Goal: Information Seeking & Learning: Learn about a topic

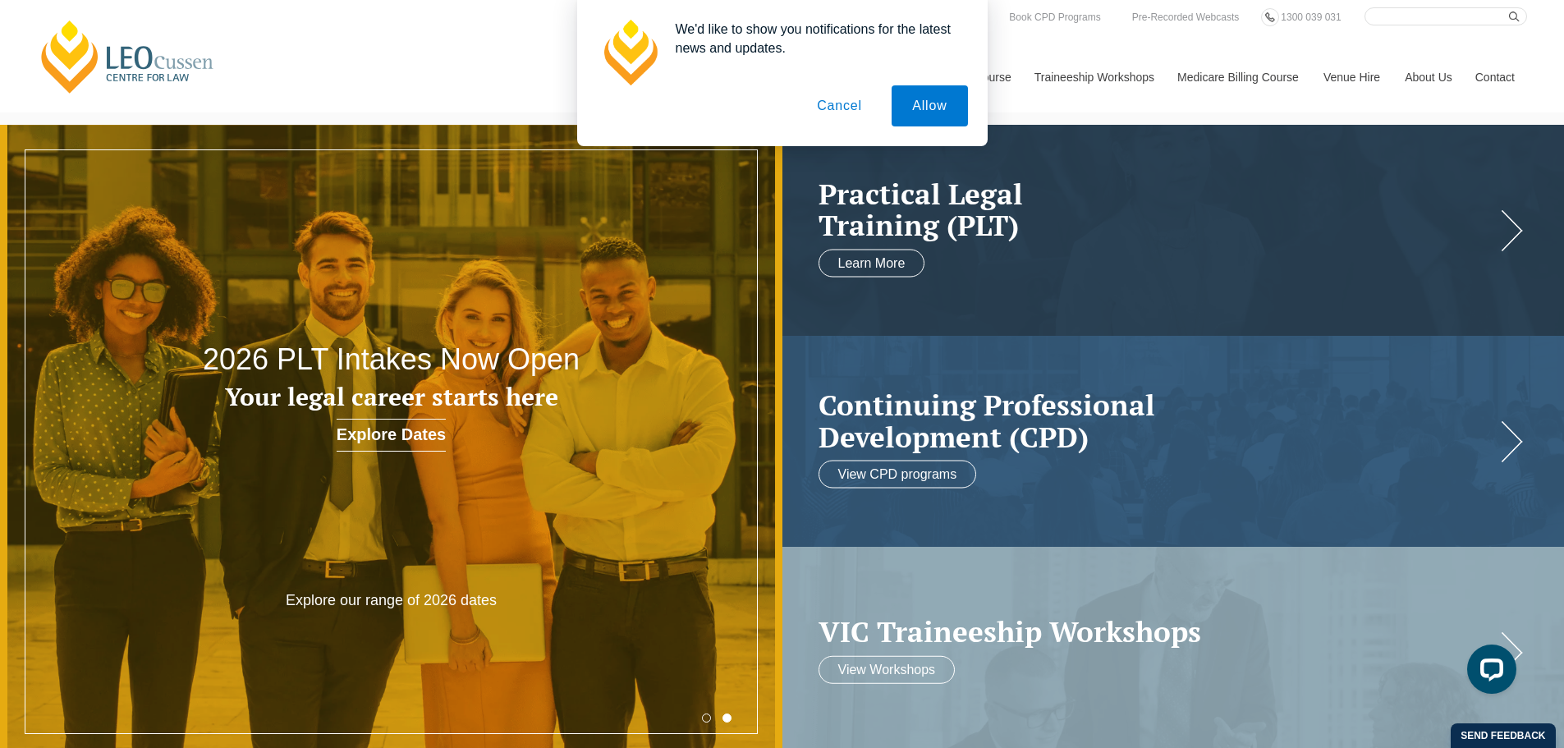
click at [846, 110] on button "Cancel" at bounding box center [839, 105] width 86 height 41
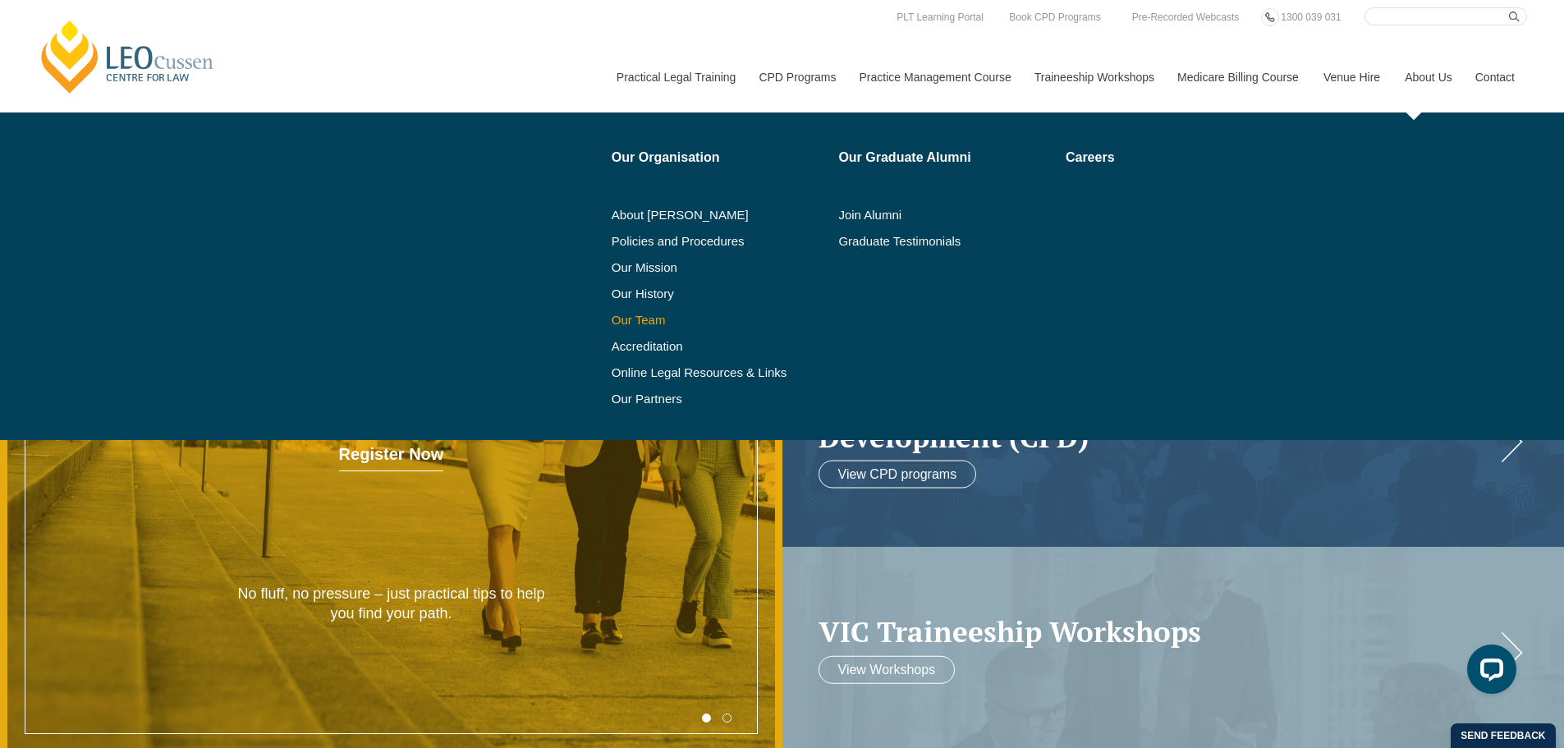
click at [625, 318] on link "Our Team" at bounding box center [720, 320] width 216 height 13
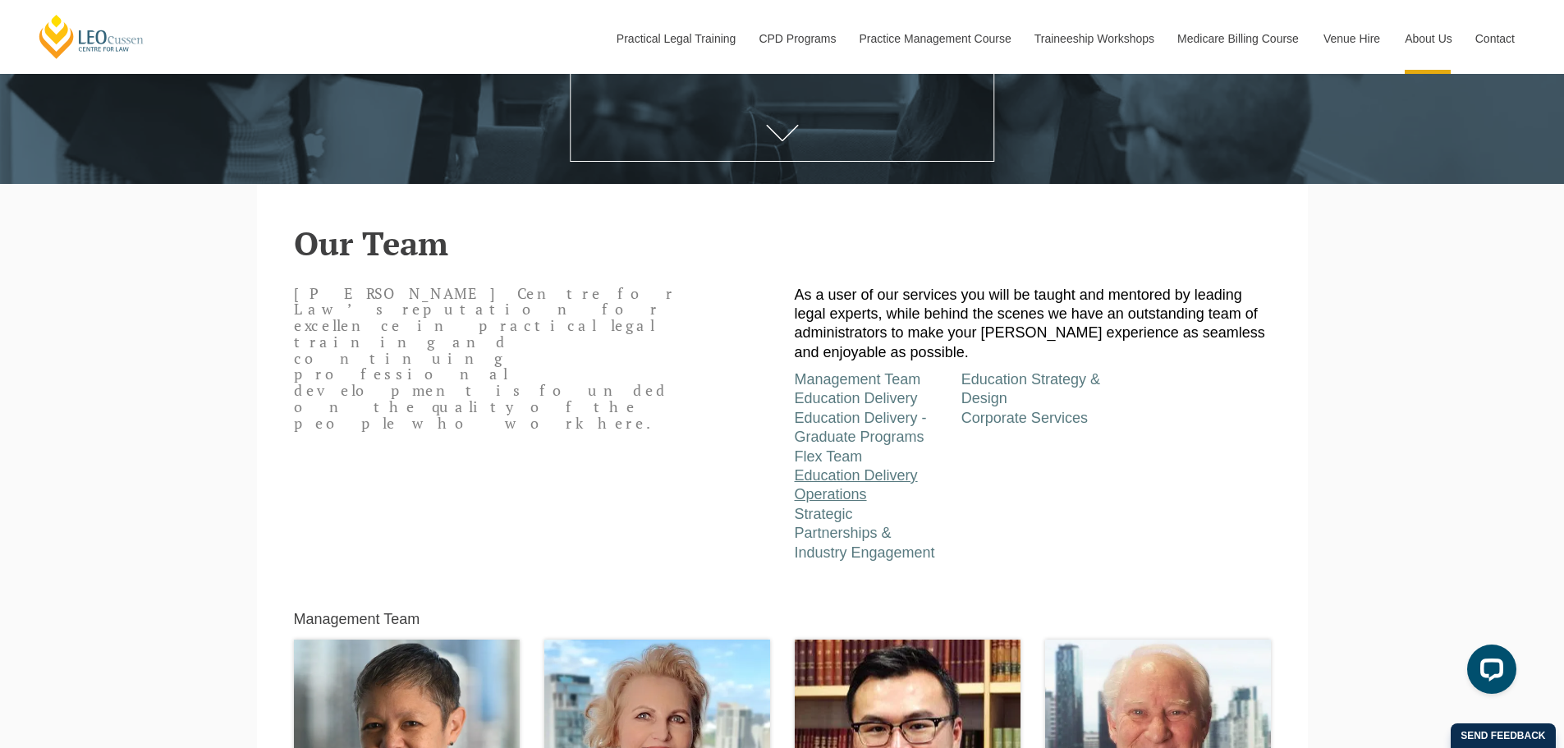
scroll to position [739, 0]
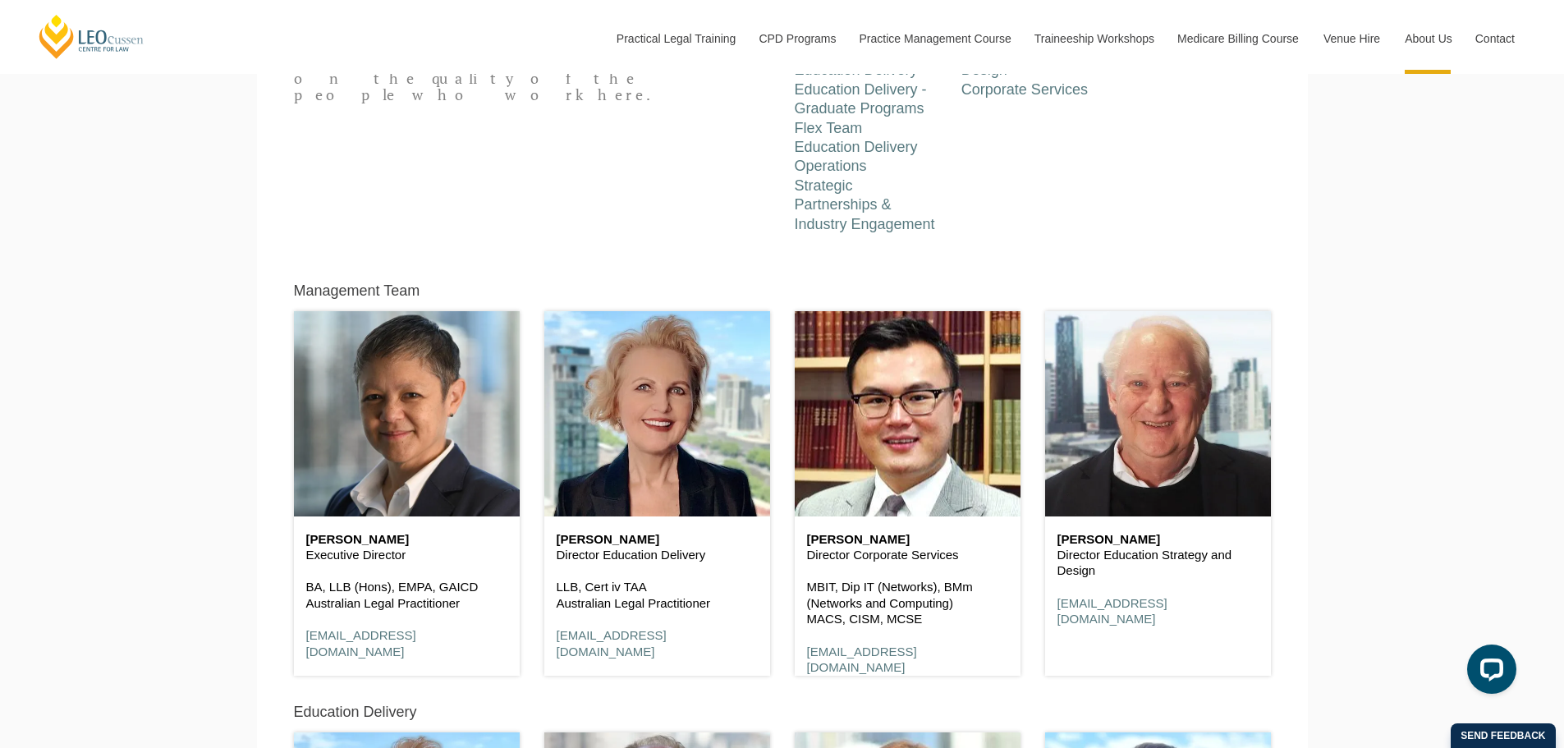
click at [360, 551] on p "Executive Director" at bounding box center [406, 555] width 201 height 16
drag, startPoint x: 412, startPoint y: 541, endPoint x: 308, endPoint y: 541, distance: 104.2
click at [308, 541] on h6 "Shirley Southgate" at bounding box center [406, 540] width 201 height 14
copy h6 "Shirley Southgate"
click at [340, 566] on div "Shirley Southgate Executive Director BA, LLB (Hons), EMPA, GAICD Australian Leg…" at bounding box center [407, 595] width 226 height 159
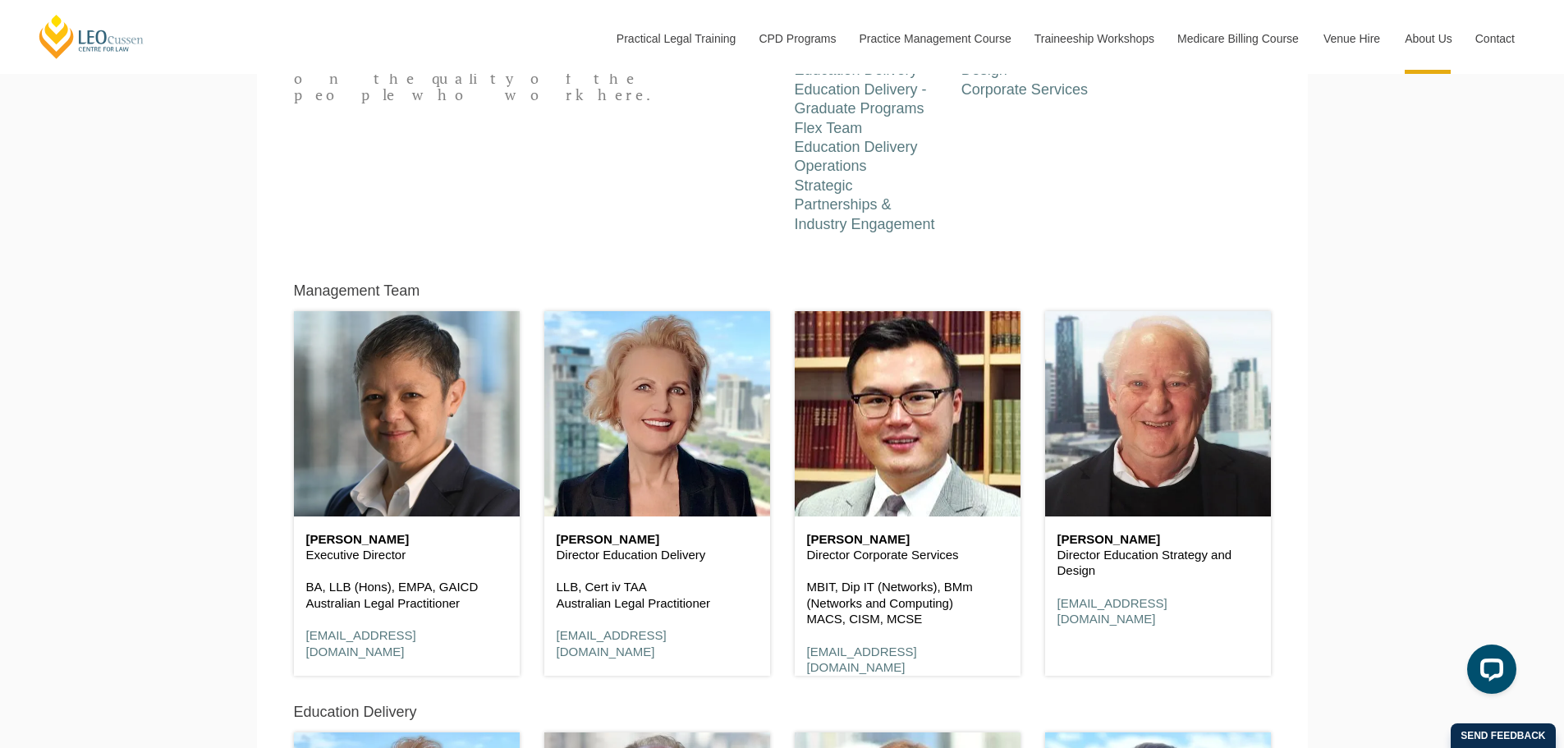
click at [371, 539] on h6 "Shirley Southgate" at bounding box center [406, 540] width 201 height 14
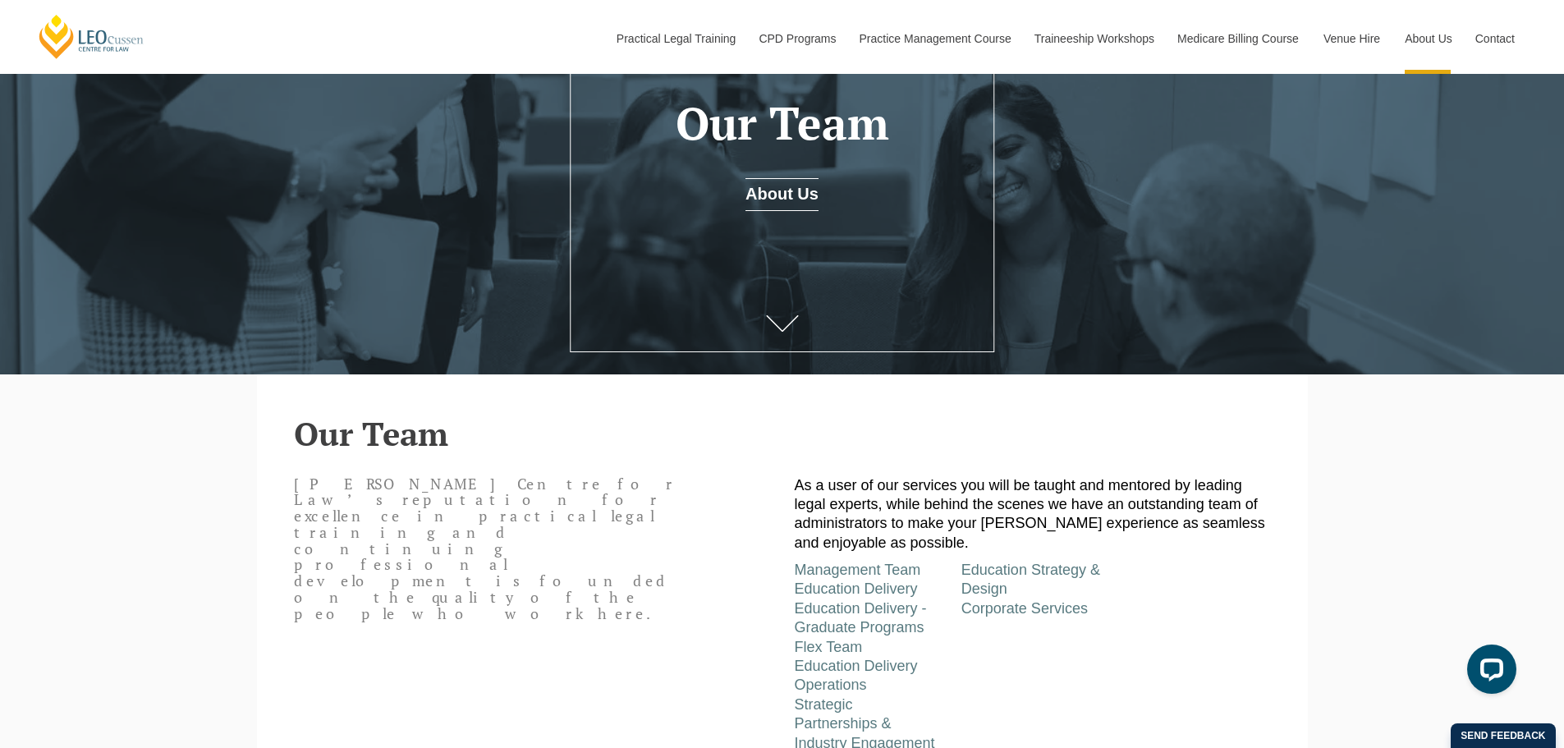
scroll to position [246, 0]
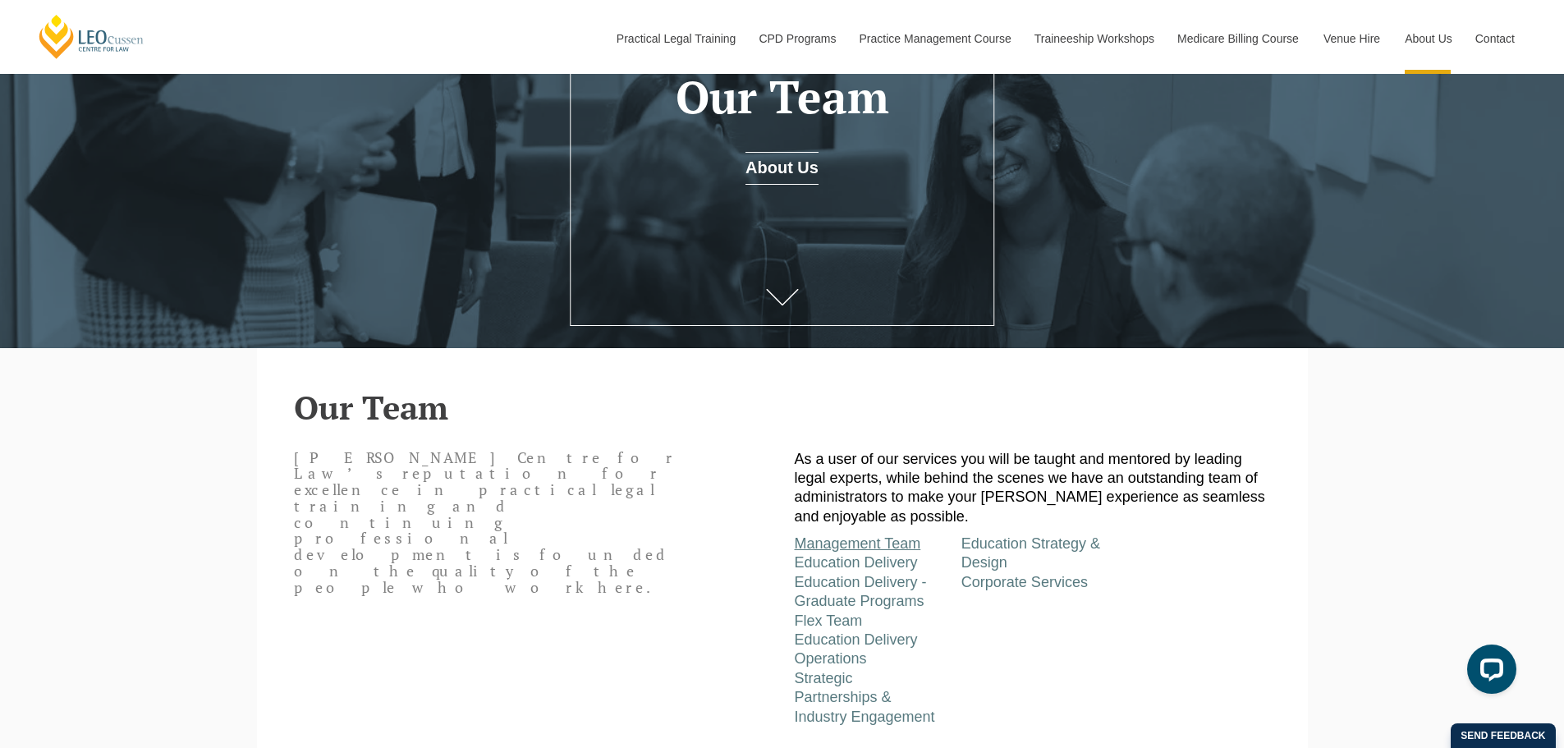
click at [836, 545] on link "Management Team" at bounding box center [858, 543] width 126 height 16
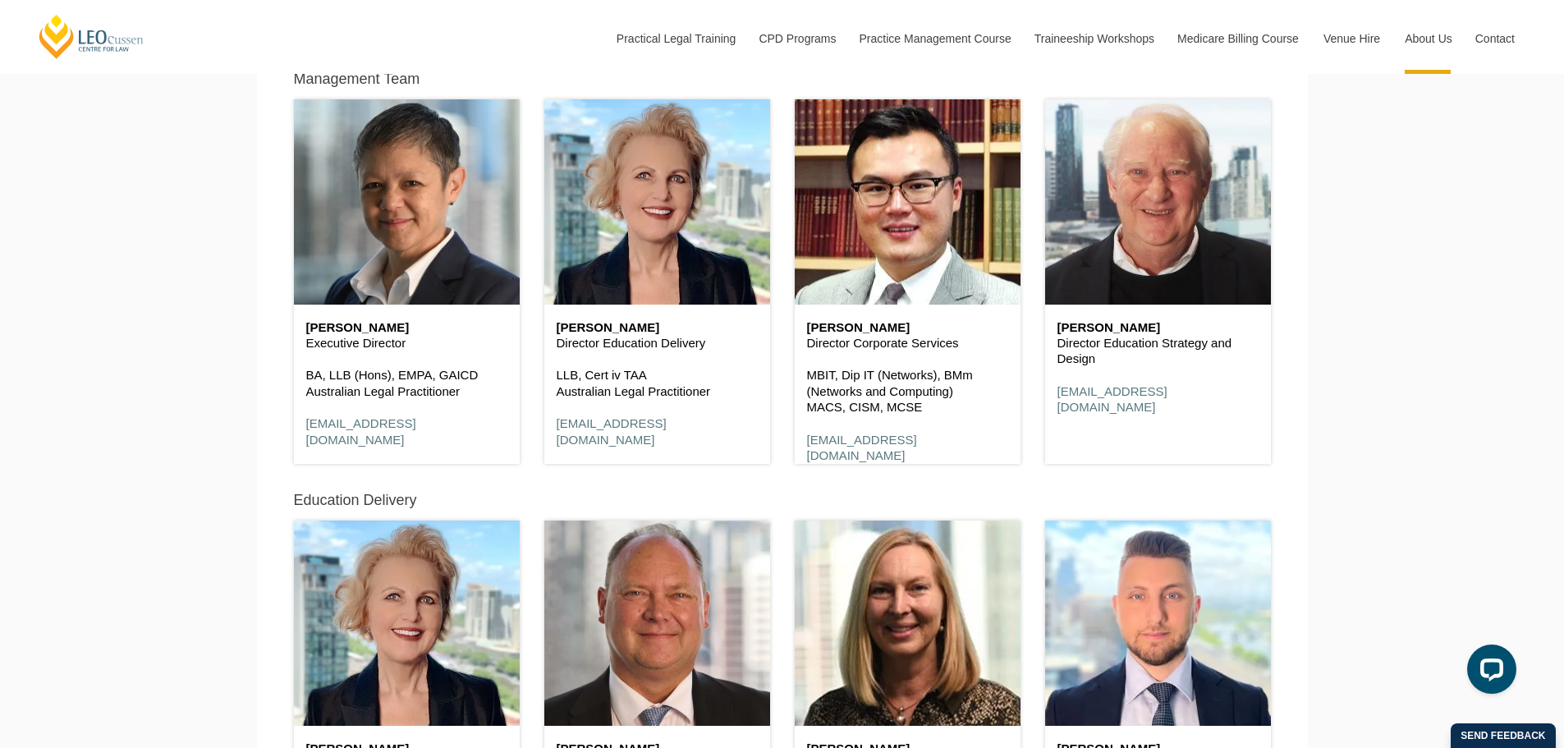
scroll to position [953, 0]
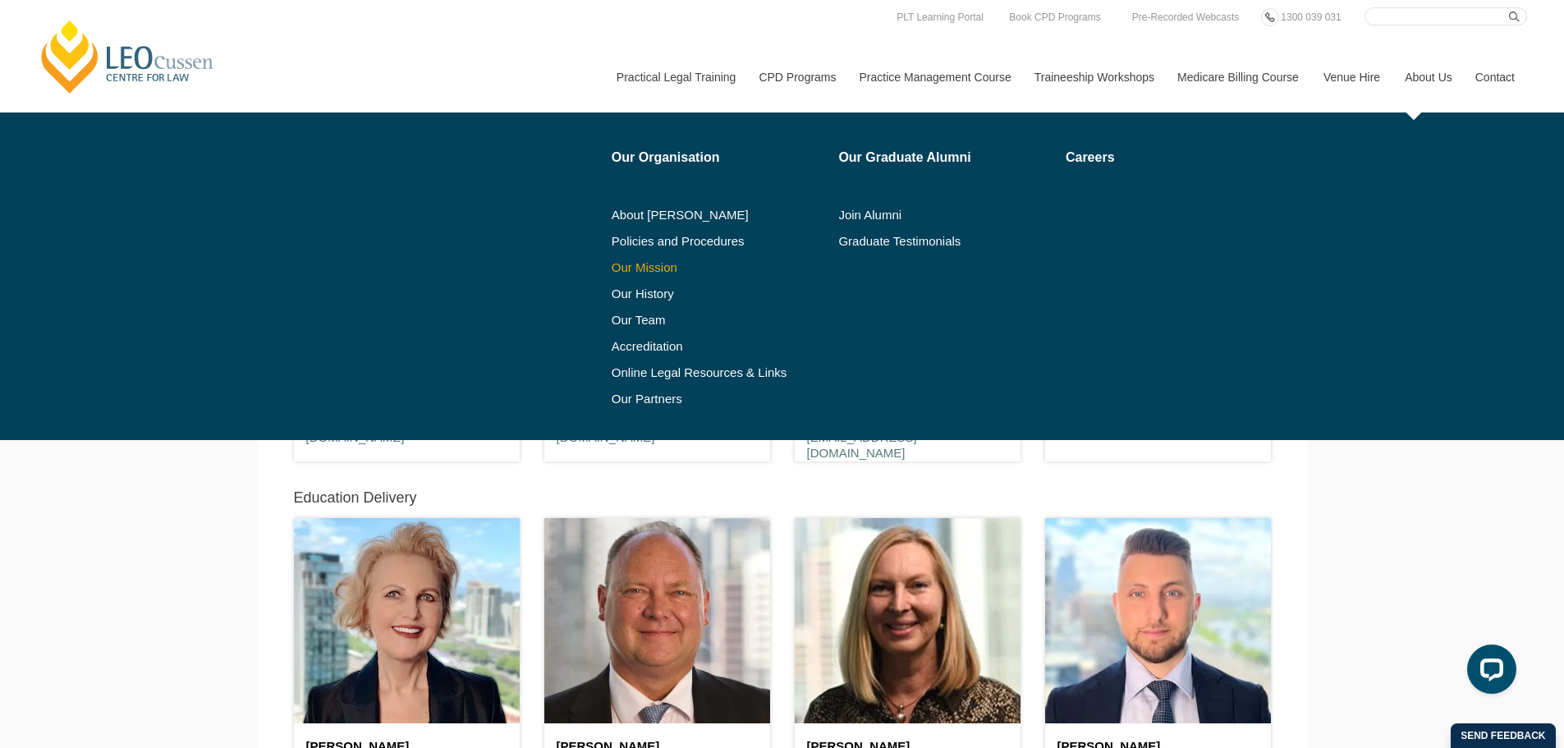
click at [639, 265] on link "Our Mission" at bounding box center [699, 267] width 175 height 13
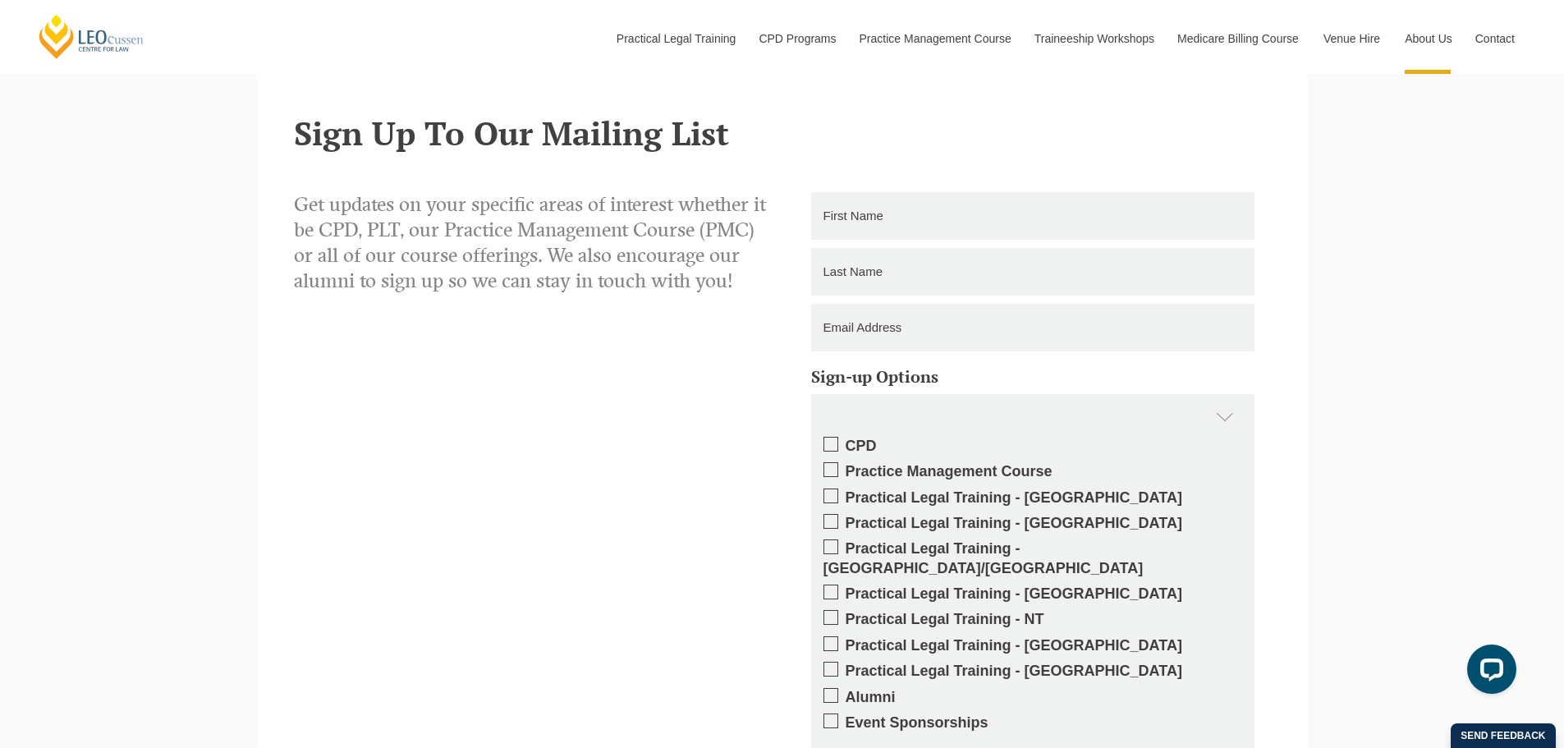
scroll to position [2178, 0]
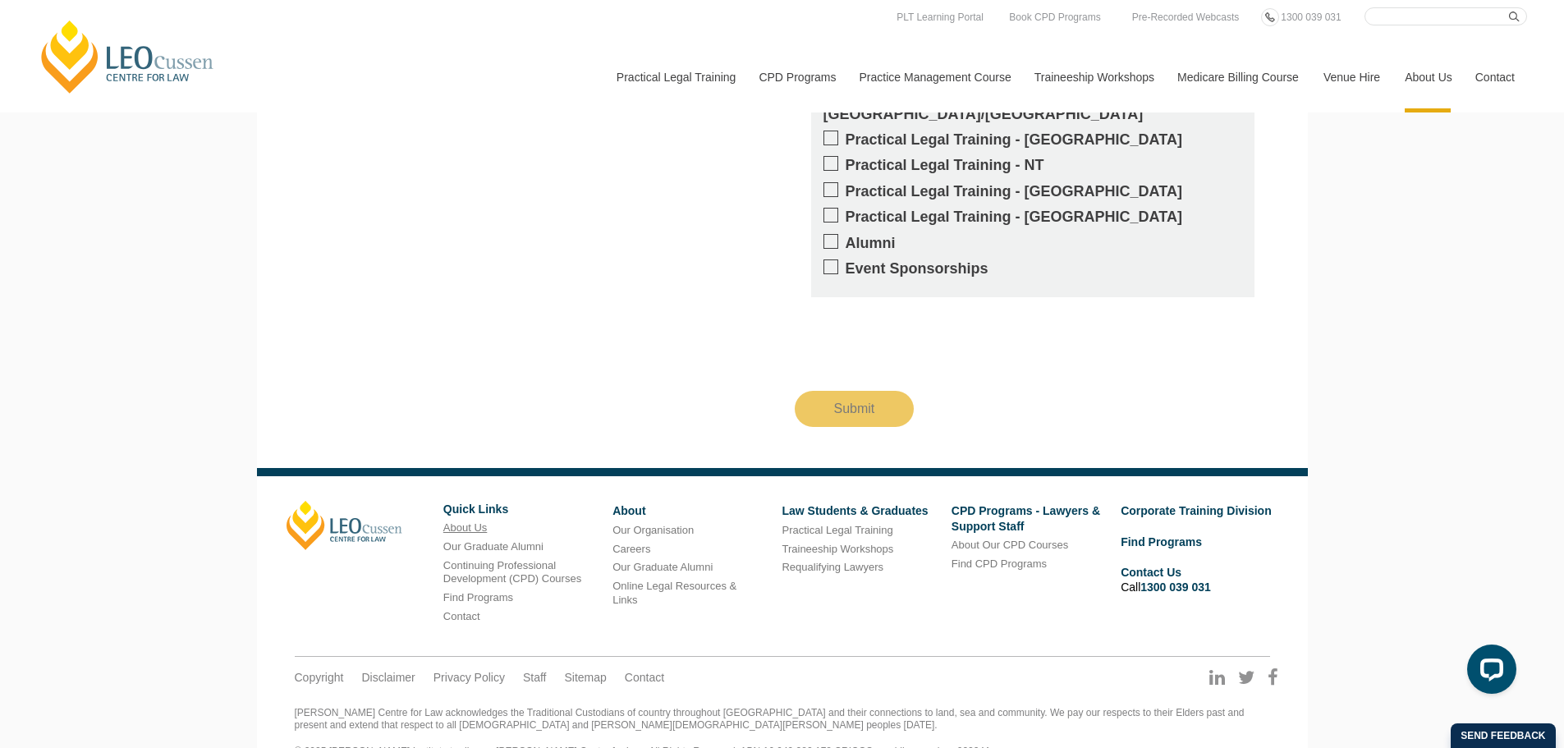
click at [457, 521] on link "About Us" at bounding box center [465, 527] width 44 height 12
